Goal: Transaction & Acquisition: Register for event/course

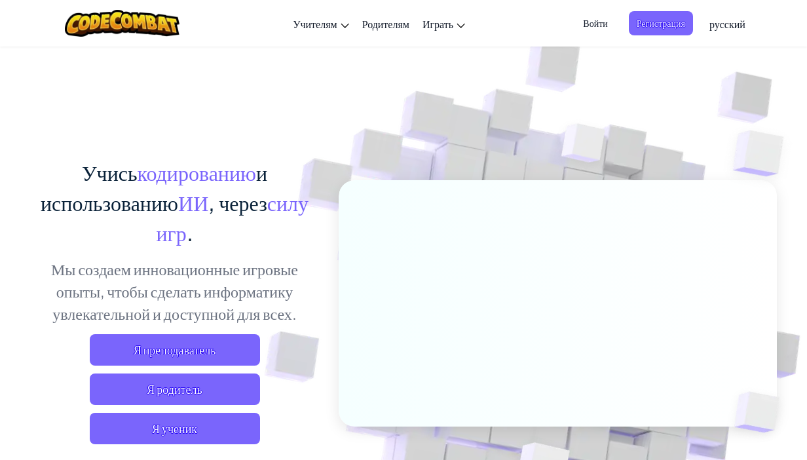
click at [588, 20] on span "Войти" at bounding box center [595, 23] width 40 height 24
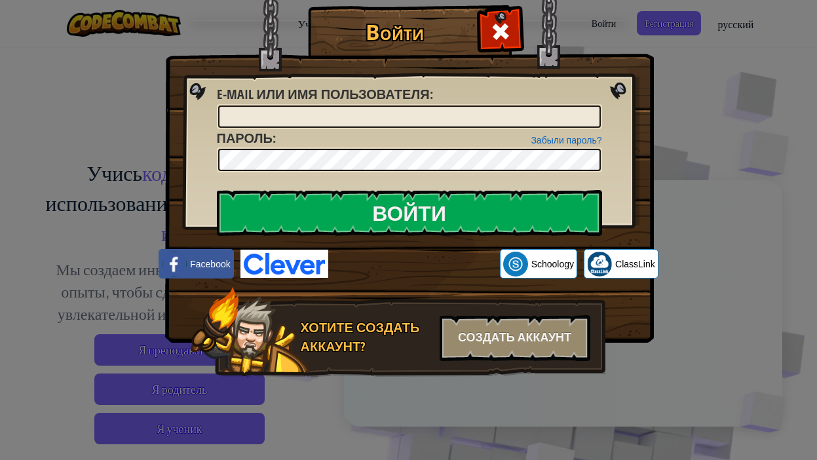
click at [647, 71] on img at bounding box center [409, 151] width 489 height 381
click at [502, 30] on span at bounding box center [500, 31] width 21 height 21
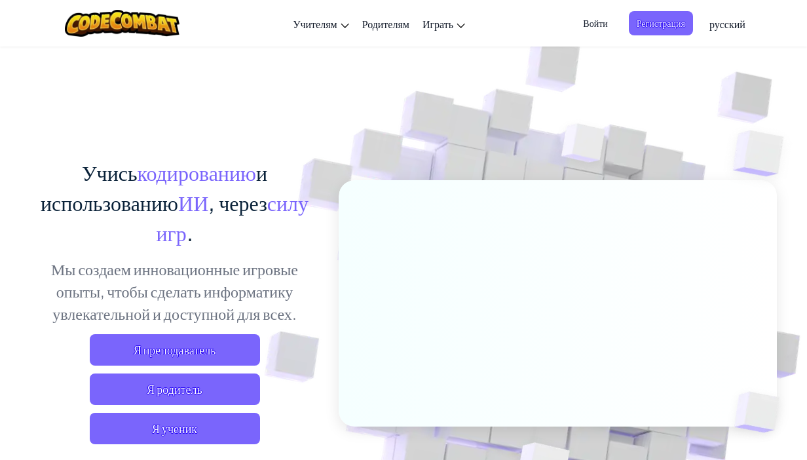
click at [597, 24] on span "Войти" at bounding box center [595, 23] width 40 height 24
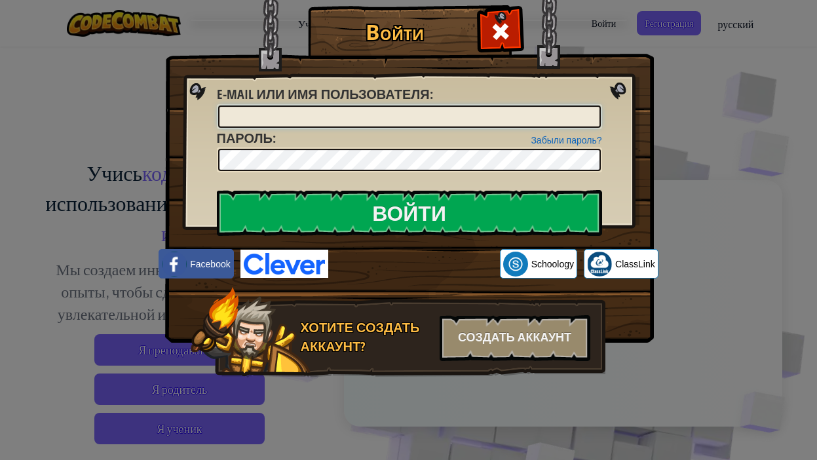
type input "r"
type input "[EMAIL_ADDRESS][DOMAIN_NAME]"
click at [492, 46] on div at bounding box center [499, 29] width 41 height 41
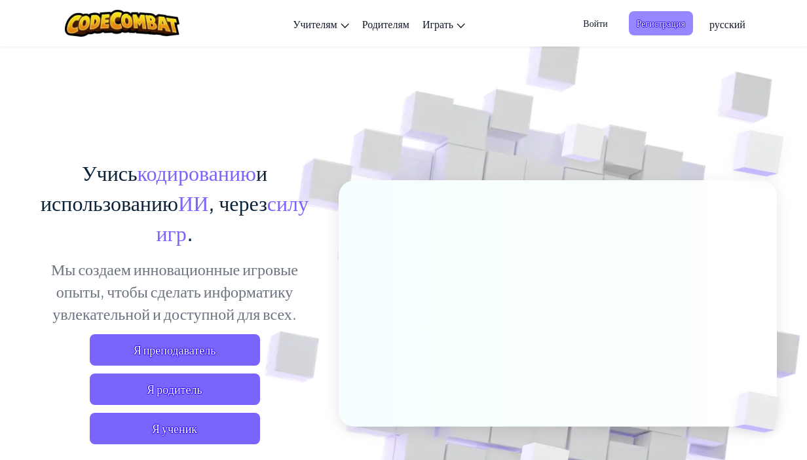
click at [673, 18] on span "Регистрация" at bounding box center [661, 23] width 64 height 24
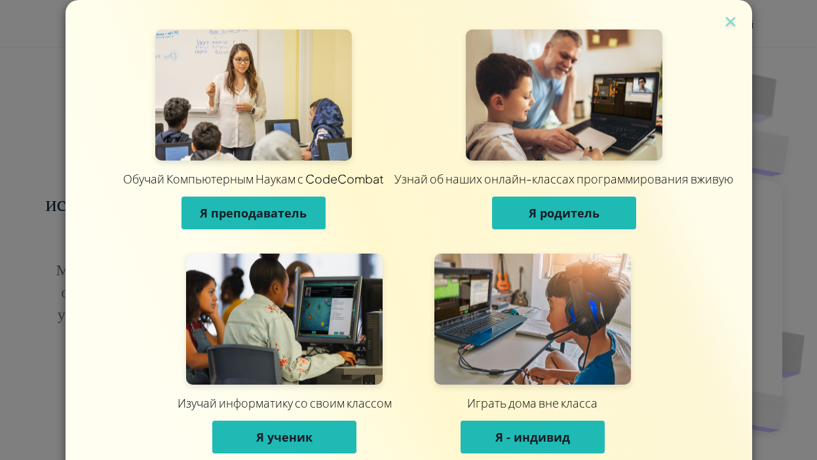
click at [514, 431] on span "Я - индивид" at bounding box center [532, 437] width 75 height 16
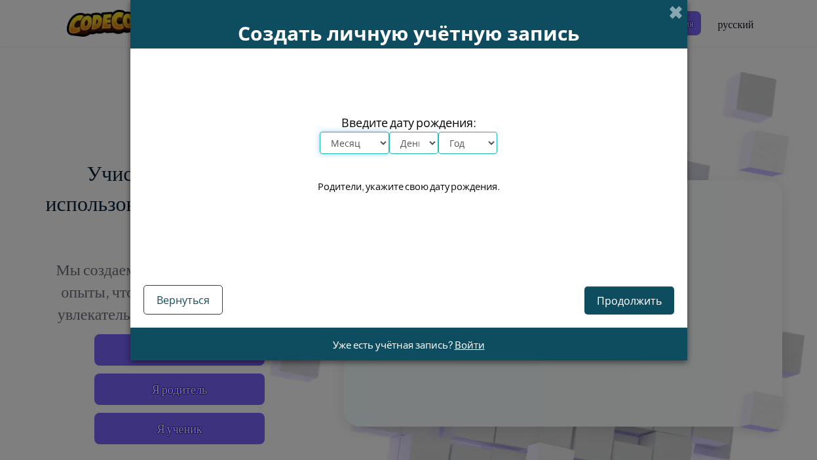
click at [353, 141] on select "Месяц январь февраль март апрель май июнь июль август сентябрь октябрь ноябрь д…" at bounding box center [354, 143] width 69 height 22
select select "7"
click at [320, 132] on select "Месяц январь февраль март апрель май июнь июль август сентябрь октябрь ноябрь д…" at bounding box center [354, 143] width 69 height 22
click at [349, 289] on div "Продолжить Вернуться" at bounding box center [408, 280] width 531 height 67
click at [405, 149] on select "День 1 2 3 4 5 6 7 8 9 10 11 12 13 14 15 16 17 18 19 20 21 22 23 24 25 26 27 28…" at bounding box center [413, 143] width 49 height 22
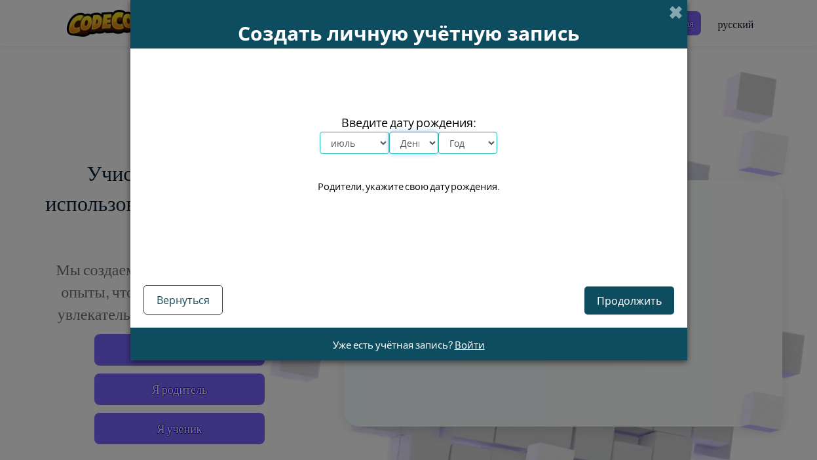
click at [416, 144] on select "День 1 2 3 4 5 6 7 8 9 10 11 12 13 14 15 16 17 18 19 20 21 22 23 24 25 26 27 28…" at bounding box center [413, 143] width 49 height 22
click at [406, 143] on select "День 1 2 3 4 5 6 7 8 9 10 11 12 13 14 15 16 17 18 19 20 21 22 23 24 25 26 27 28…" at bounding box center [413, 143] width 49 height 22
click at [389, 132] on select "День 1 2 3 4 5 6 7 8 9 10 11 12 13 14 15 16 17 18 19 20 21 22 23 24 25 26 27 28…" at bounding box center [413, 143] width 49 height 22
click at [426, 145] on select "День 1 2 3 4 5 6 7 8 9 10 11 12 13 14 15 16 17 18 19 20 21 22 23 24 25 26 27 28…" at bounding box center [413, 143] width 49 height 22
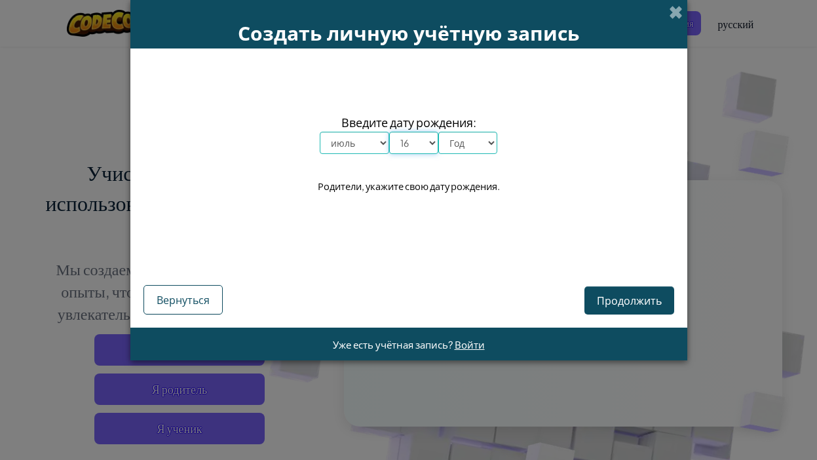
select select "30"
click at [389, 132] on select "День 1 2 3 4 5 6 7 8 9 10 11 12 13 14 15 16 17 18 19 20 21 22 23 24 25 26 27 28…" at bounding box center [413, 143] width 49 height 22
click at [460, 143] on select "Год 2025 2024 2023 2022 2021 2020 2019 2018 2017 2016 2015 2014 2013 2012 2011 …" at bounding box center [467, 143] width 59 height 22
select select "2009"
click at [438, 132] on select "Год 2025 2024 2023 2022 2021 2020 2019 2018 2017 2016 2015 2014 2013 2012 2011 …" at bounding box center [467, 143] width 59 height 22
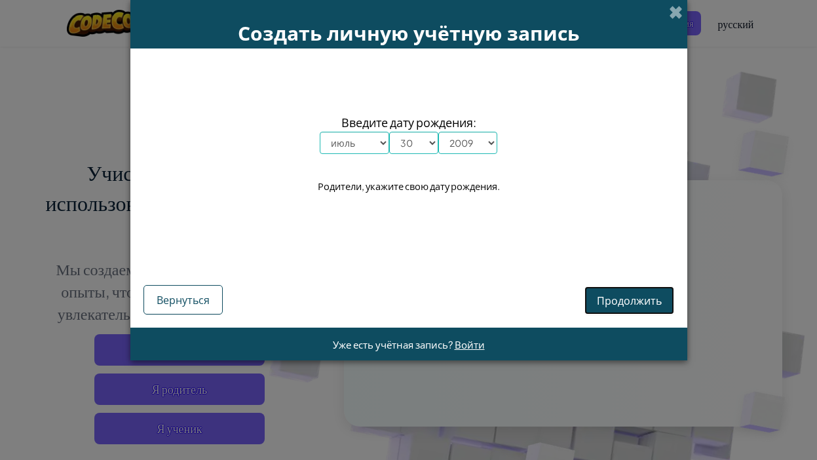
click at [618, 305] on span "Продолжить" at bounding box center [629, 300] width 65 height 14
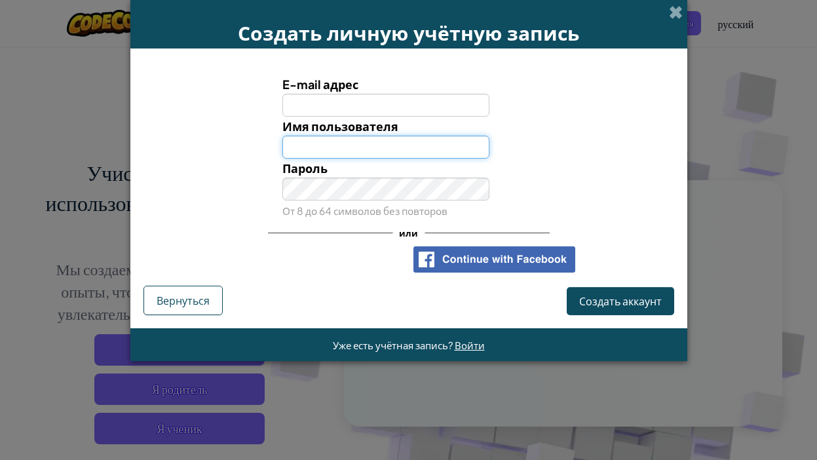
type input "[EMAIL_ADDRESS][DOMAIN_NAME]"
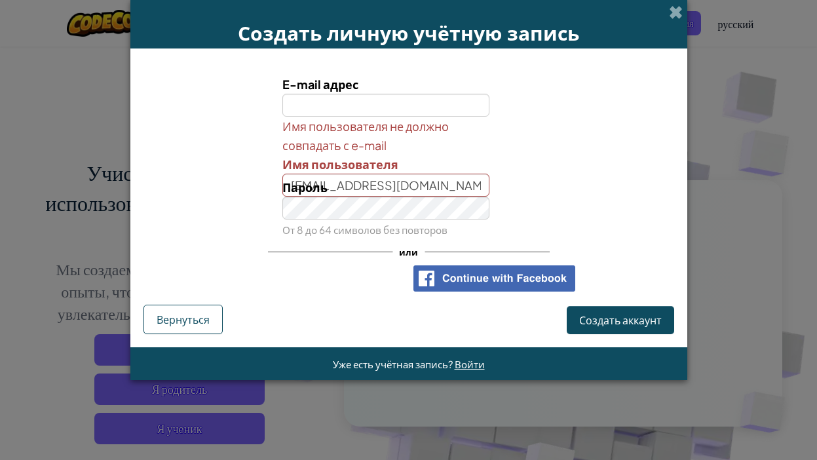
click at [341, 98] on input "E-mail адрес" at bounding box center [385, 105] width 207 height 23
click at [611, 325] on span "Создать аккаунт" at bounding box center [620, 320] width 83 height 14
click at [339, 98] on input "E-mail адрес" at bounding box center [385, 105] width 207 height 23
click at [408, 187] on div "Пароль От 8 до 64 символов без повторов" at bounding box center [385, 209] width 227 height 62
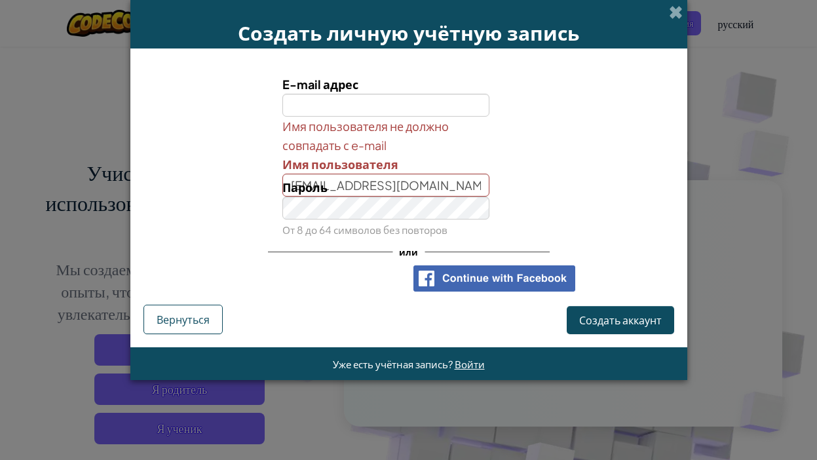
click at [408, 187] on div "Пароль От 8 до 64 символов без повторов" at bounding box center [385, 209] width 227 height 62
drag, startPoint x: 408, startPoint y: 187, endPoint x: 395, endPoint y: 186, distance: 13.2
click at [395, 186] on div "Пароль От 8 до 64 символов без повторов" at bounding box center [385, 209] width 227 height 62
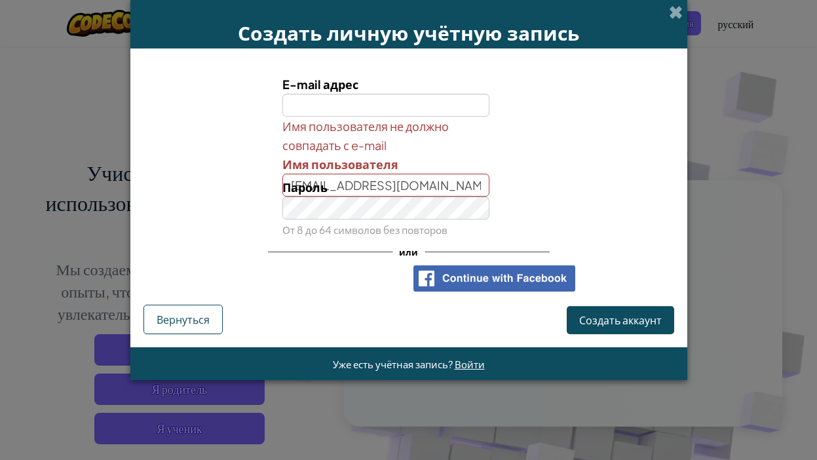
click at [416, 213] on div "Пароль От 8 до 64 символов без повторов" at bounding box center [385, 209] width 227 height 62
click at [574, 164] on div "Имя пользователя не должно совпадать с e-mail Имя пользователя [EMAIL_ADDRESS][…" at bounding box center [409, 157] width 544 height 80
click at [163, 324] on span "Вернуться" at bounding box center [183, 319] width 53 height 14
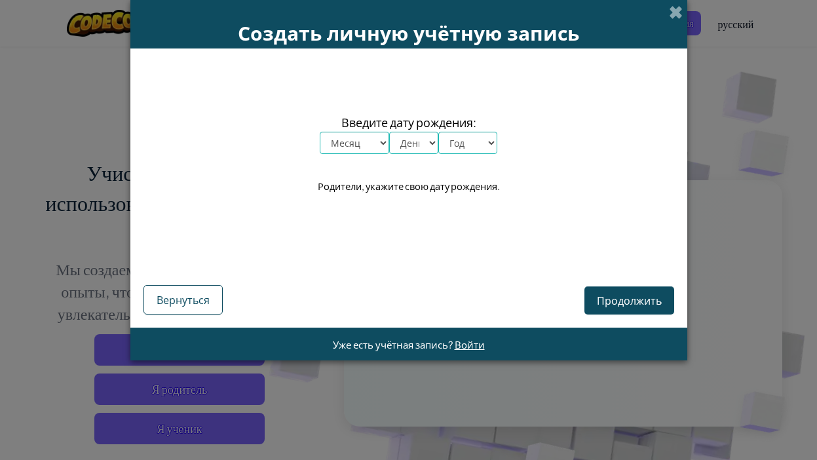
click at [339, 140] on select "Месяц январь февраль март апрель май июнь июль август сентябрь октябрь ноябрь д…" at bounding box center [354, 143] width 69 height 22
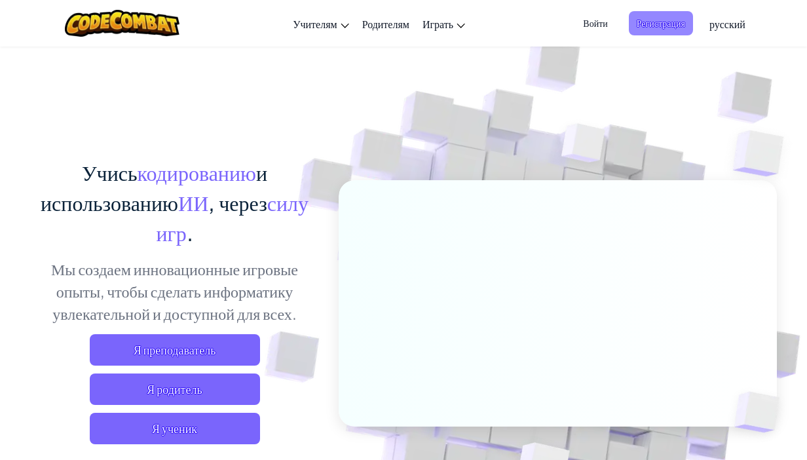
click at [653, 26] on span "Регистрация" at bounding box center [661, 23] width 64 height 24
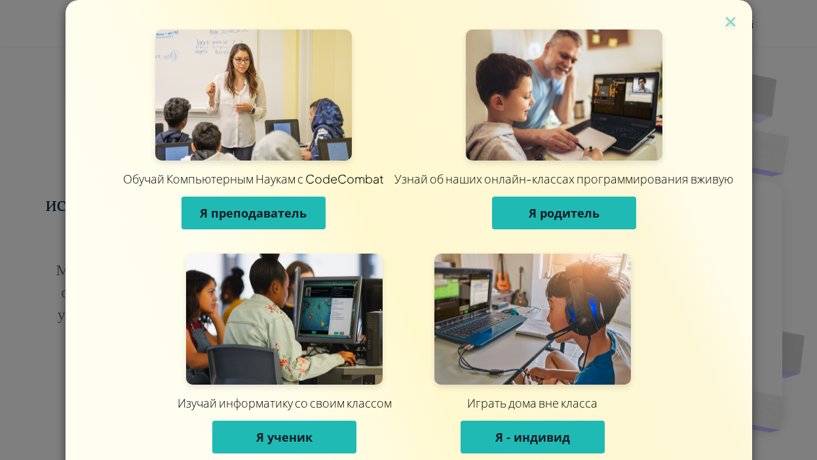
click at [525, 434] on span "Я - индивид" at bounding box center [532, 437] width 75 height 16
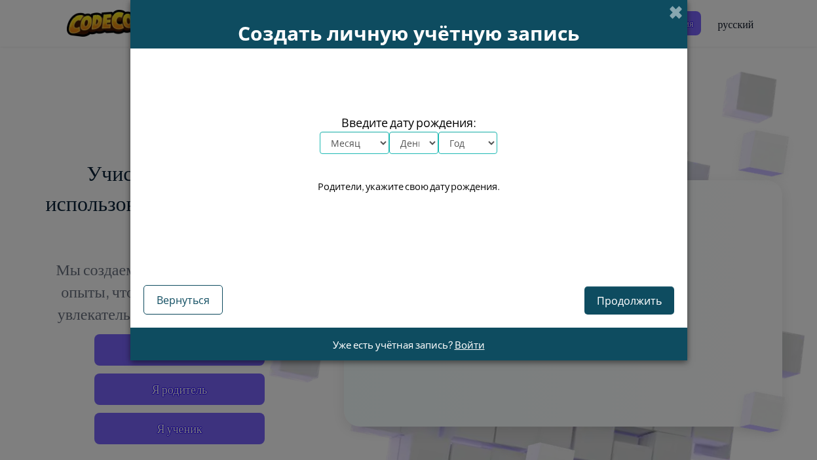
click at [342, 139] on select "Месяц январь февраль март апрель май июнь июль август сентябрь октябрь ноябрь д…" at bounding box center [354, 143] width 69 height 22
select select "7"
click at [320, 132] on select "Месяц январь февраль март апрель май июнь июль август сентябрь октябрь ноябрь д…" at bounding box center [354, 143] width 69 height 22
click at [402, 143] on select "День 1 2 3 4 5 6 7 8 9 10 11 12 13 14 15 16 17 18 19 20 21 22 23 24 25 26 27 28…" at bounding box center [413, 143] width 49 height 22
select select "30"
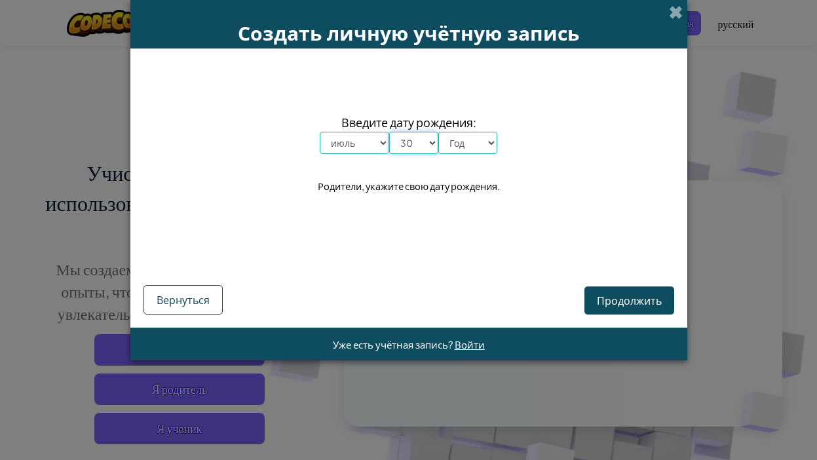
click at [389, 132] on select "День 1 2 3 4 5 6 7 8 9 10 11 12 13 14 15 16 17 18 19 20 21 22 23 24 25 26 27 28…" at bounding box center [413, 143] width 49 height 22
click at [463, 145] on select "Год 2025 2024 2023 2022 2021 2020 2019 2018 2017 2016 2015 2014 2013 2012 2011 …" at bounding box center [467, 143] width 59 height 22
select select "2009"
click at [438, 132] on select "Год 2025 2024 2023 2022 2021 2020 2019 2018 2017 2016 2015 2014 2013 2012 2011 …" at bounding box center [467, 143] width 59 height 22
click at [611, 301] on span "Продолжить" at bounding box center [629, 300] width 65 height 14
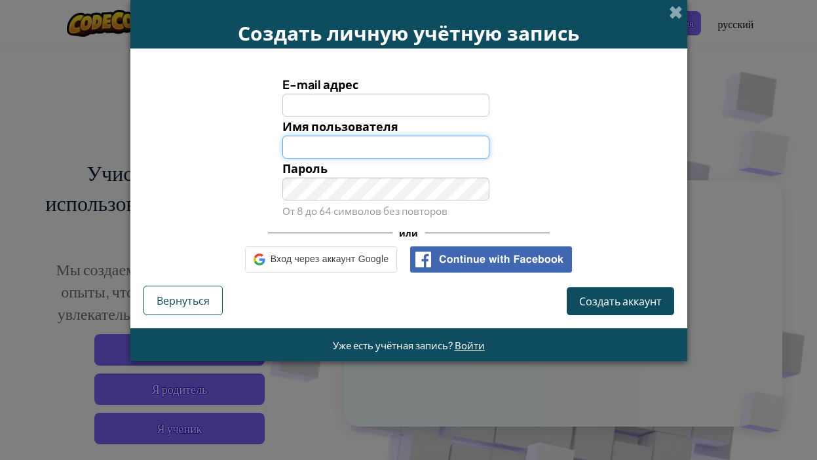
type input "[EMAIL_ADDRESS][DOMAIN_NAME]"
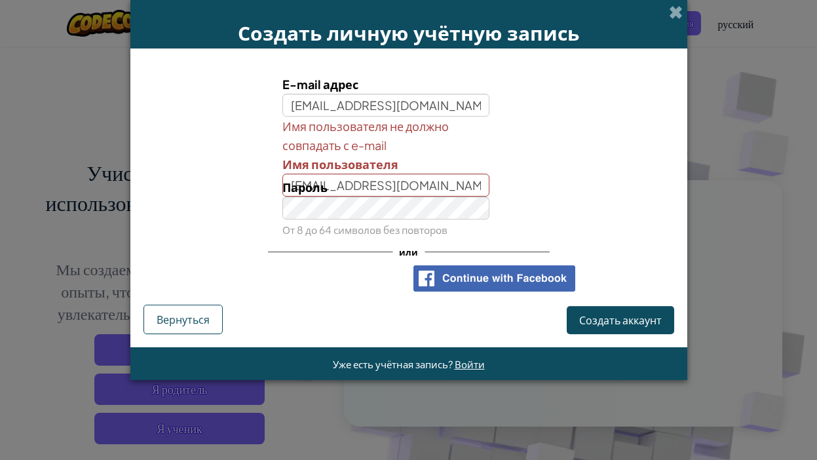
type input "[EMAIL_ADDRESS][DOMAIN_NAME]"
click at [590, 324] on span "Создать аккаунт" at bounding box center [620, 320] width 83 height 14
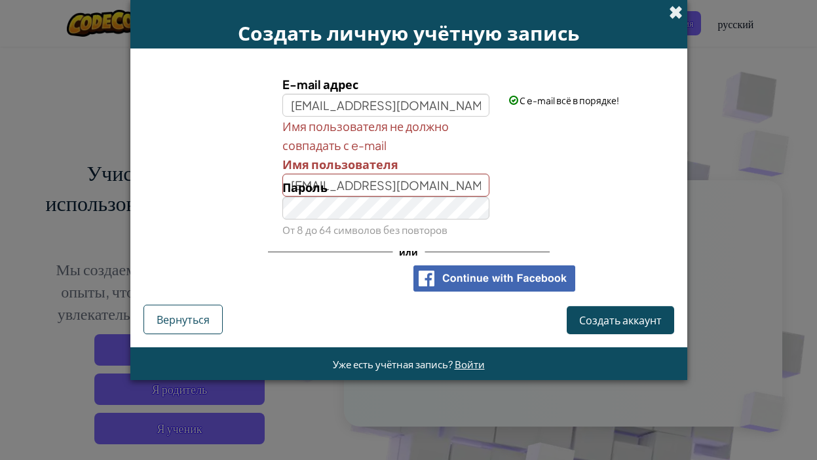
click at [677, 18] on span at bounding box center [676, 12] width 14 height 14
